Goal: Book appointment/travel/reservation

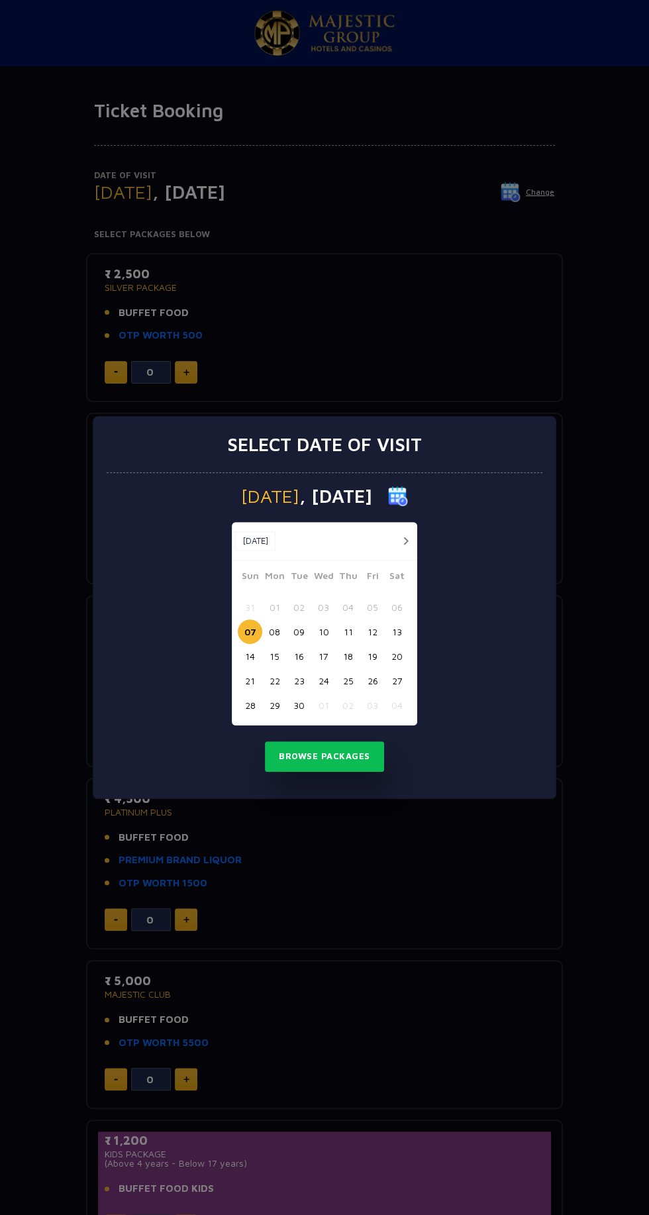
click at [410, 543] on button "button" at bounding box center [406, 541] width 17 height 17
click at [369, 608] on button "03" at bounding box center [372, 607] width 25 height 25
click at [488, 908] on div "Select date of visit [DATE] [DATE] [DATE] Sun Mon Tue Wed Thu Fri Sat 28 29 30 …" at bounding box center [324, 607] width 649 height 1215
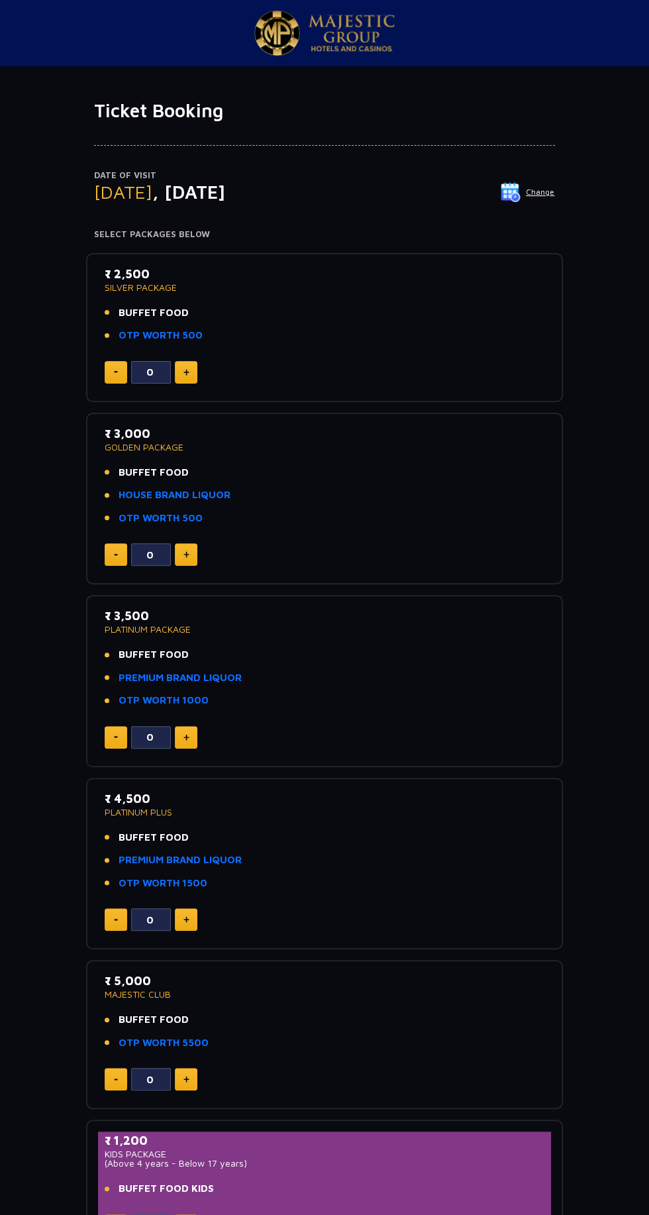
click at [512, 193] on img at bounding box center [511, 192] width 20 height 20
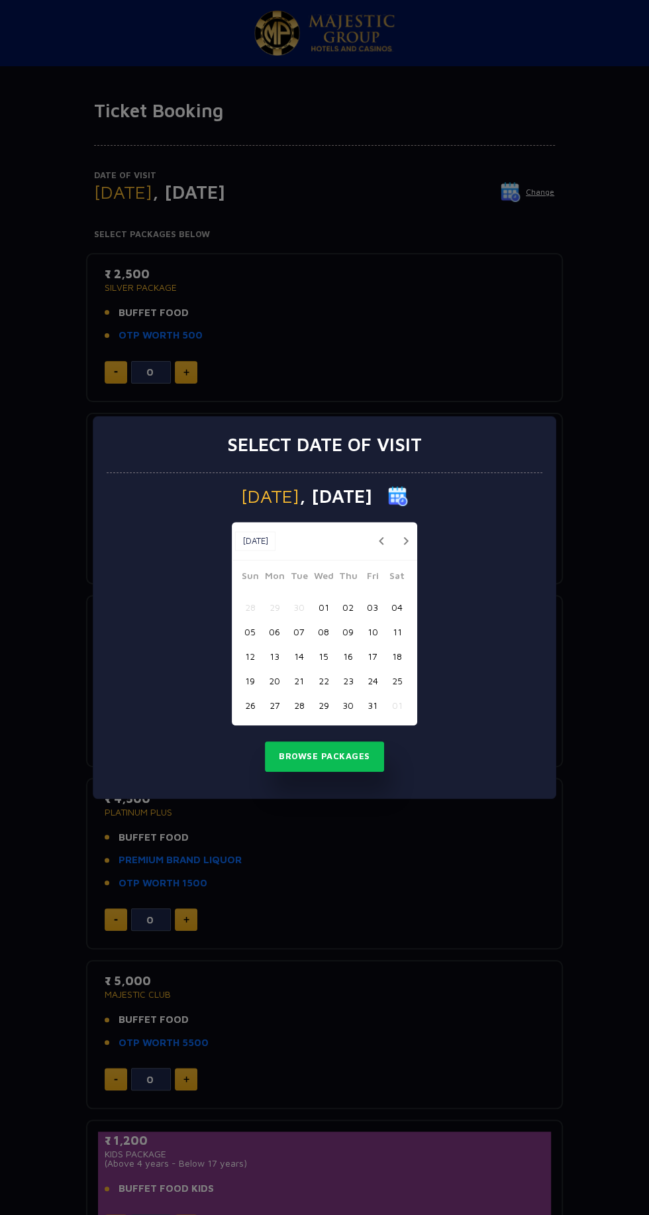
click at [411, 535] on button "button" at bounding box center [406, 541] width 17 height 17
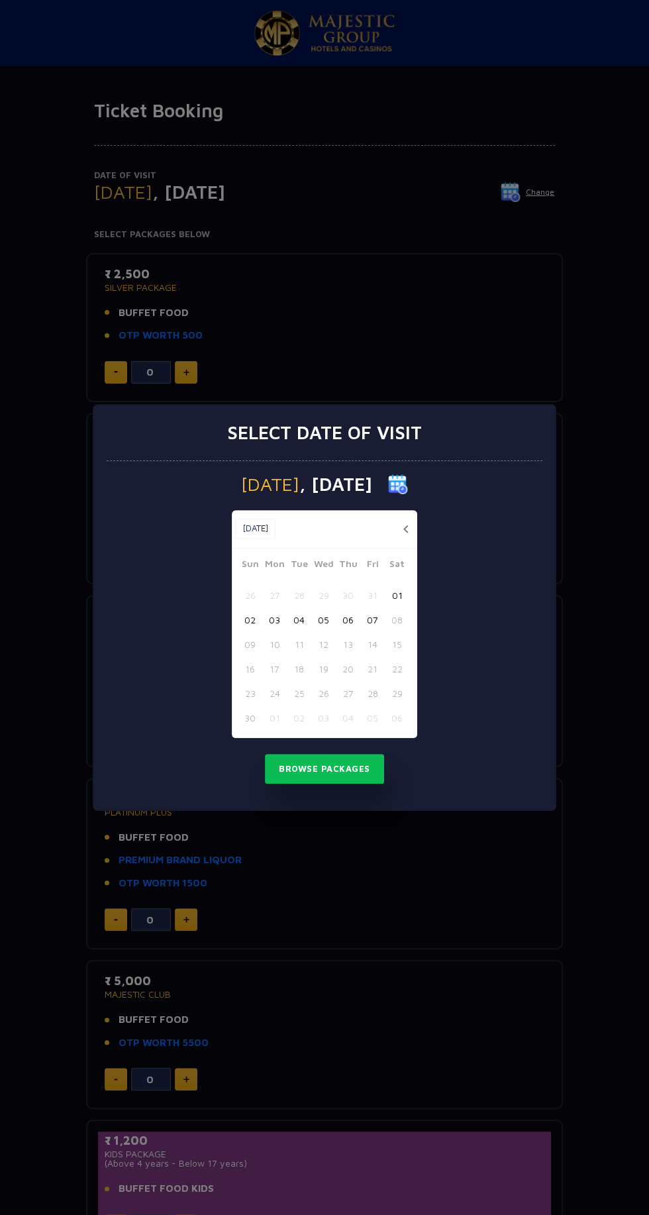
click at [406, 529] on button "button" at bounding box center [406, 529] width 17 height 17
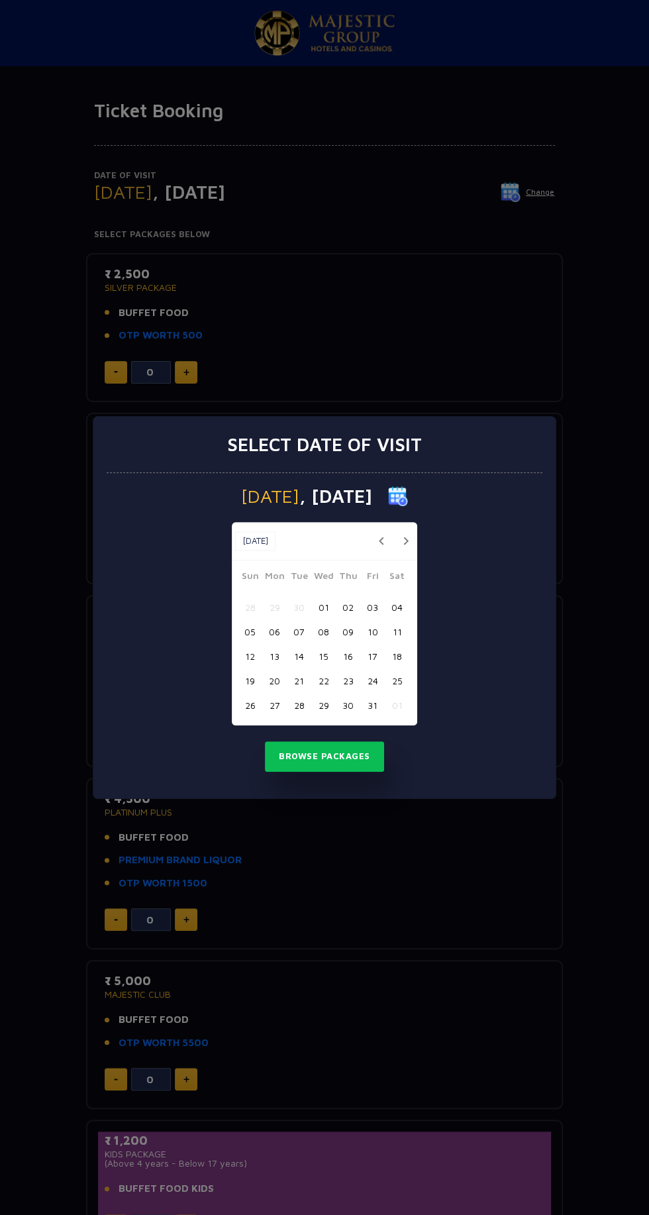
click at [374, 611] on button "03" at bounding box center [372, 607] width 25 height 25
click at [331, 761] on button "Browse Packages" at bounding box center [324, 757] width 119 height 30
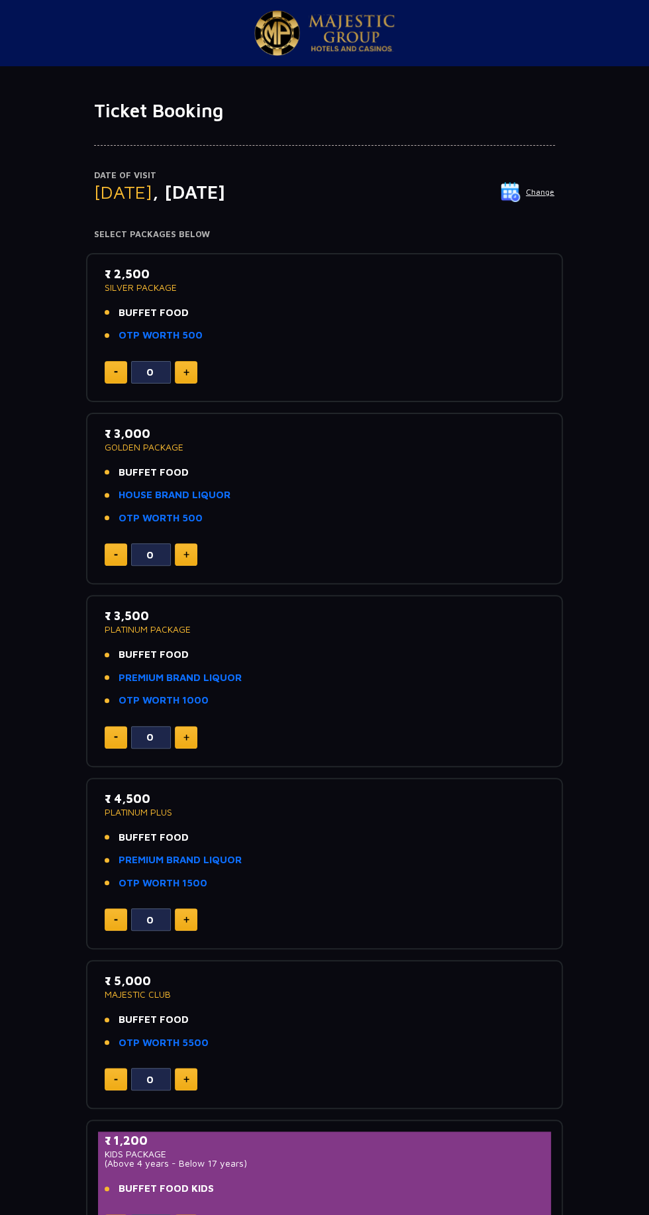
click at [186, 371] on img at bounding box center [187, 372] width 6 height 7
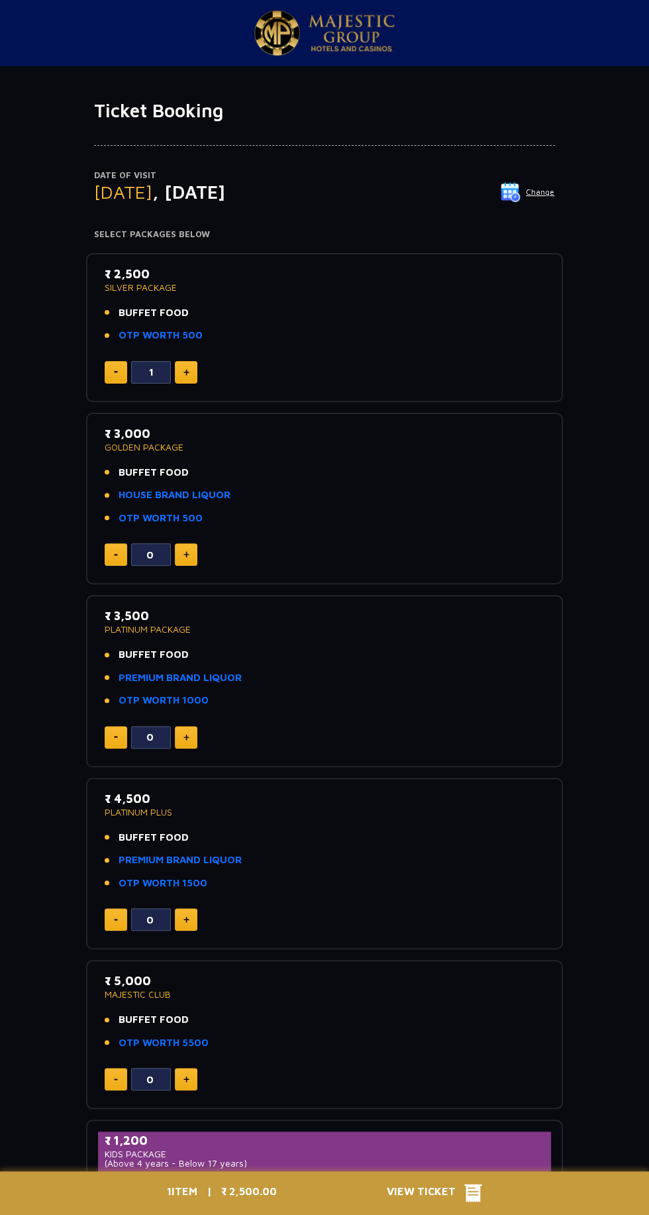
click at [186, 371] on img at bounding box center [187, 372] width 6 height 7
type input "2"
